Goal: Task Accomplishment & Management: Complete application form

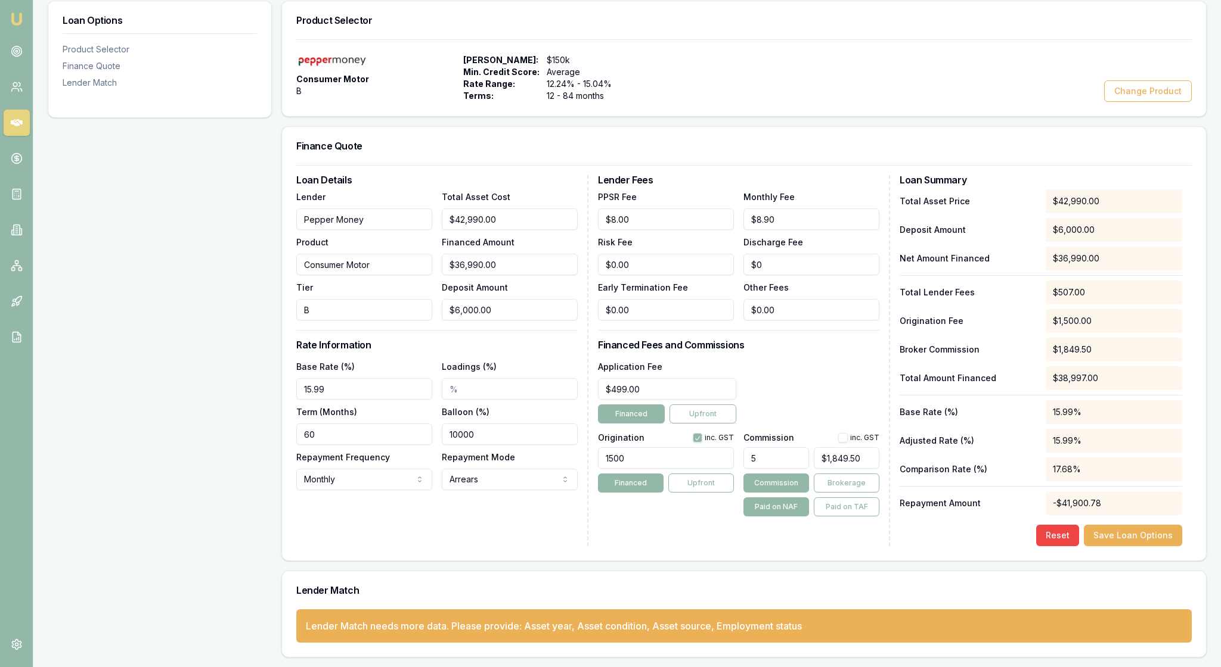
click at [652, 502] on div "Lender Fees PPSR Fee $8.00 Monthly Fee $8.90 Risk Fee $0.00 Discharge Fee $0 Ea…" at bounding box center [744, 360] width 292 height 371
click at [1108, 525] on button "Save Loan Options" at bounding box center [1132, 535] width 98 height 21
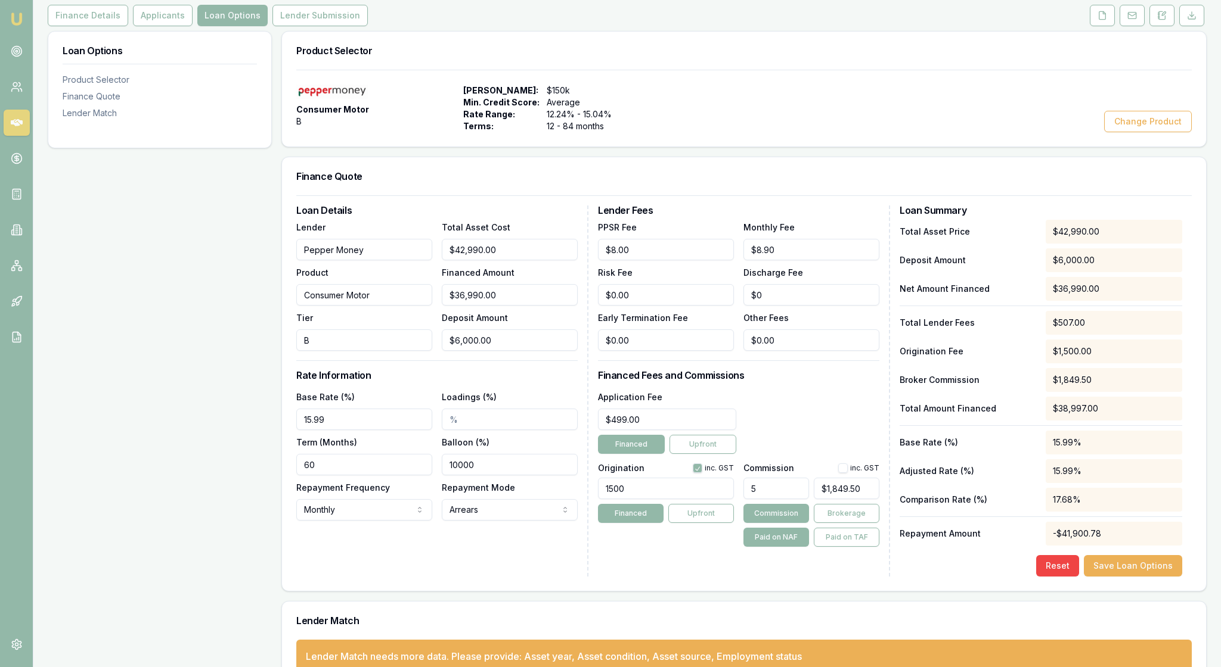
click at [24, 17] on img at bounding box center [17, 19] width 14 height 14
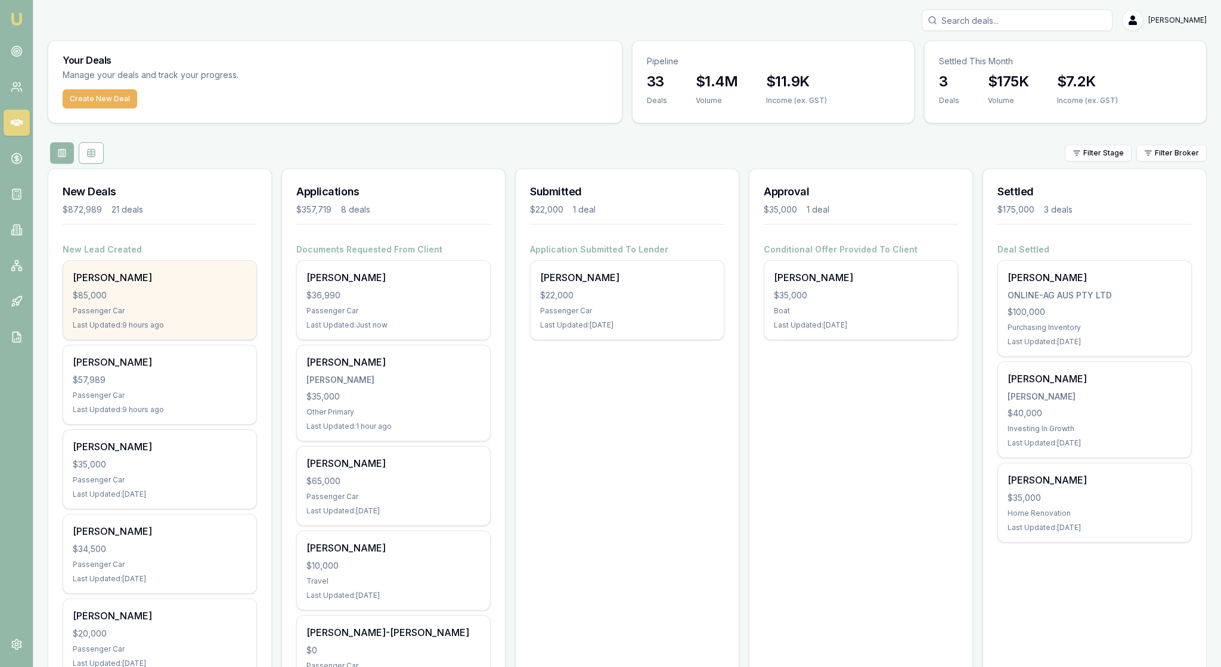
click at [187, 316] on div "Passenger Car" at bounding box center [160, 311] width 174 height 10
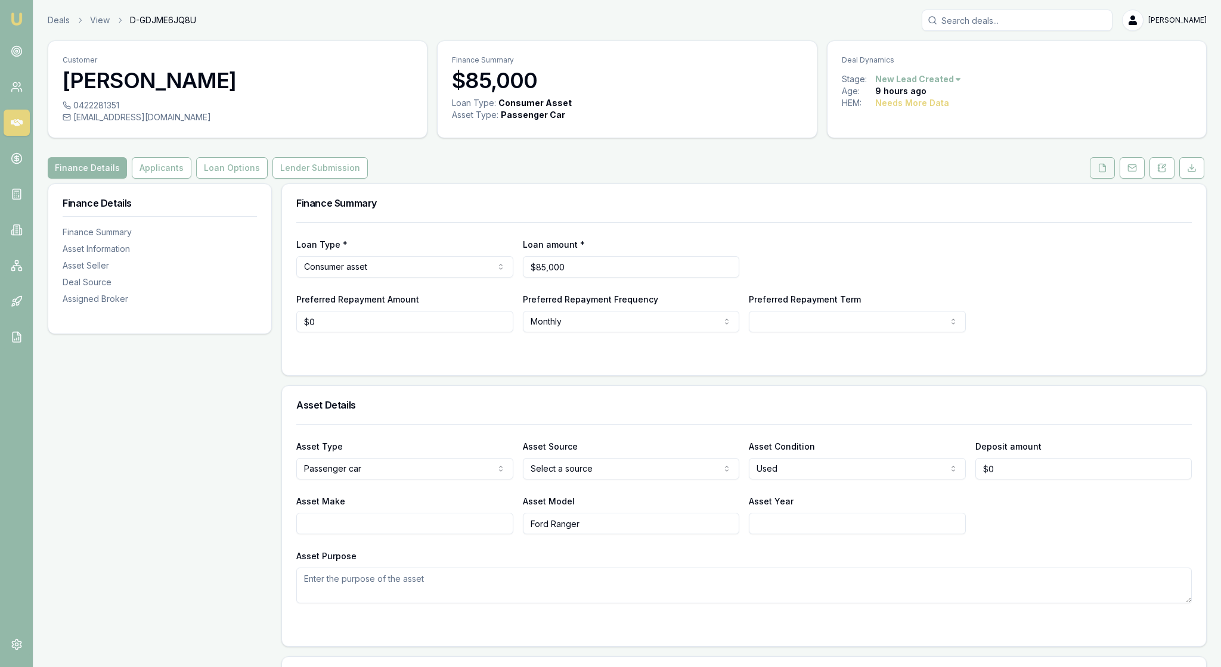
click at [1097, 173] on icon at bounding box center [1102, 168] width 10 height 10
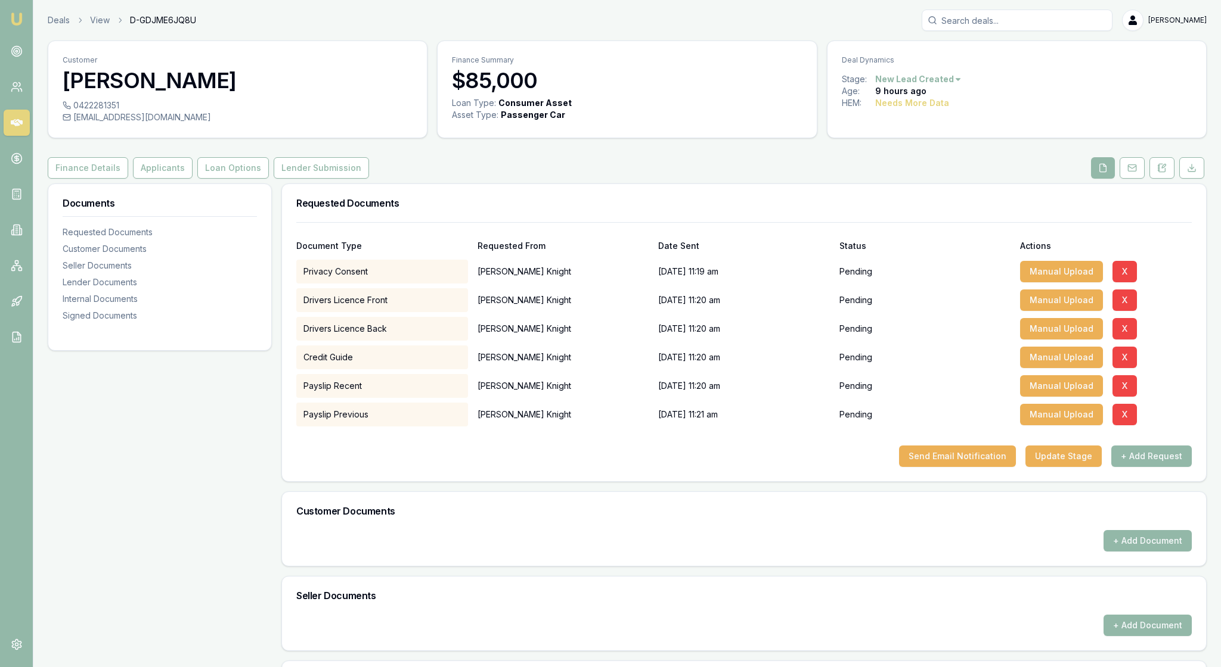
click at [1012, 179] on div "Finance Details Applicants Loan Options Lender Submission" at bounding box center [627, 167] width 1159 height 21
click at [901, 467] on button "Send Email Notification" at bounding box center [957, 456] width 117 height 21
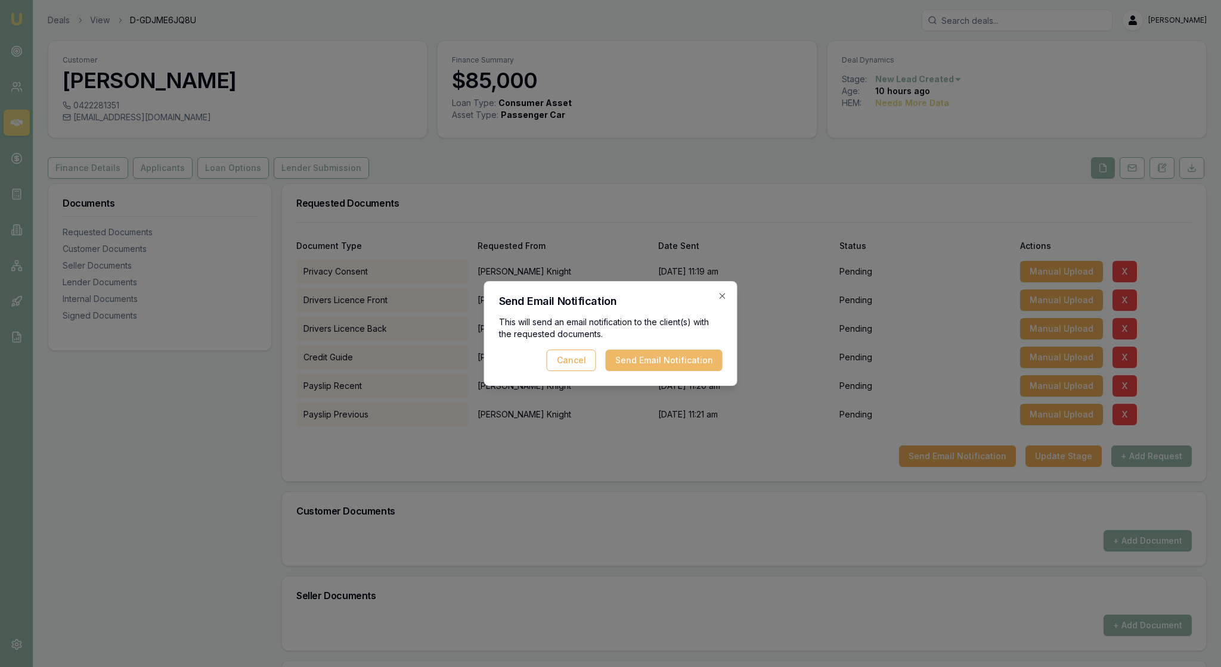
click at [658, 360] on button "Send Email Notification" at bounding box center [663, 360] width 117 height 21
click at [722, 292] on icon "button" at bounding box center [723, 296] width 10 height 10
